Goal: Unclear: Browse casually

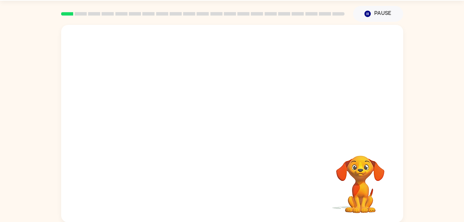
scroll to position [21, 0]
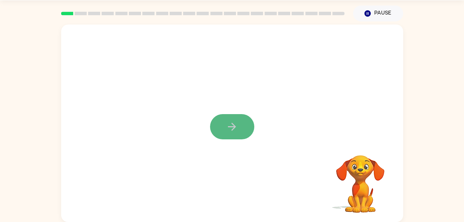
click at [246, 129] on button "button" at bounding box center [232, 126] width 44 height 25
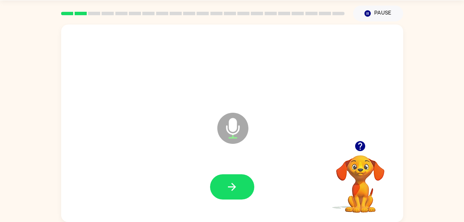
click at [359, 148] on icon "button" at bounding box center [360, 146] width 10 height 10
click at [358, 146] on icon "button" at bounding box center [360, 146] width 10 height 10
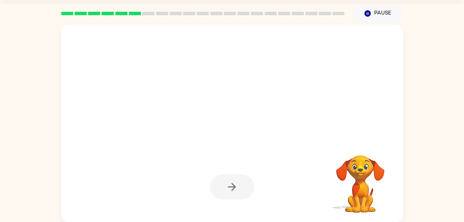
click at [270, 119] on div at bounding box center [215, 110] width 295 height 25
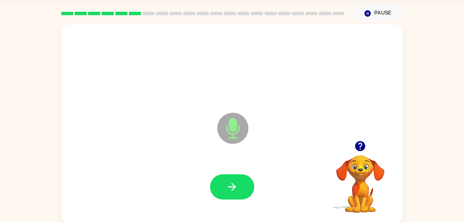
click at [351, 151] on div at bounding box center [359, 146] width 69 height 18
click at [364, 145] on icon "button" at bounding box center [360, 146] width 10 height 10
click at [253, 176] on div at bounding box center [232, 186] width 44 height 25
click at [250, 192] on button "button" at bounding box center [232, 186] width 44 height 25
click at [217, 181] on button "button" at bounding box center [232, 186] width 44 height 25
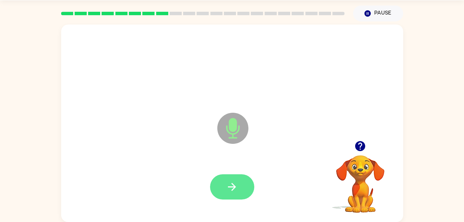
click at [237, 185] on icon "button" at bounding box center [232, 187] width 12 height 12
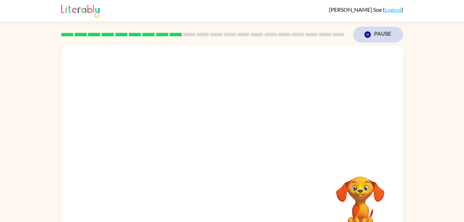
click at [366, 34] on icon "button" at bounding box center [367, 34] width 6 height 6
